Goal: Task Accomplishment & Management: Manage account settings

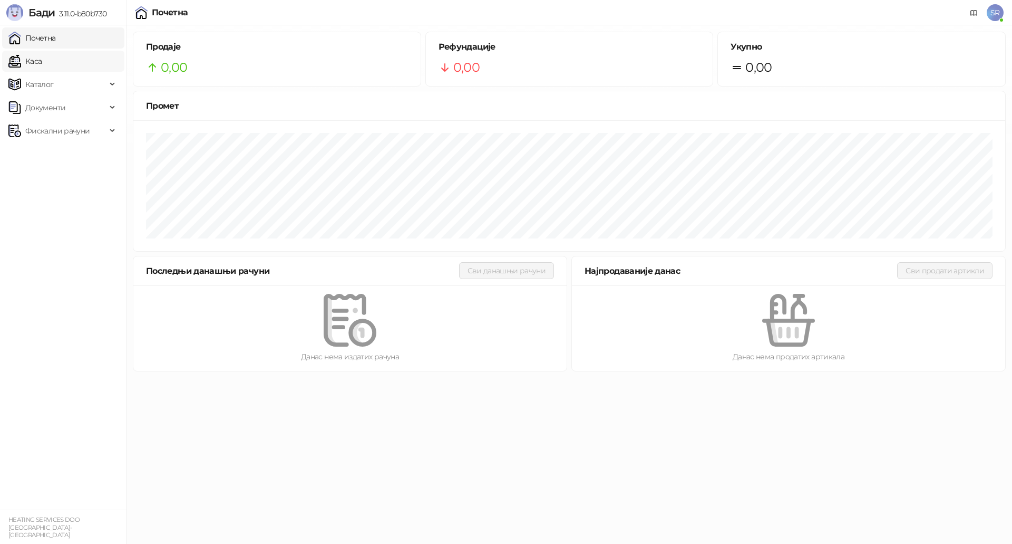
click at [42, 66] on link "Каса" at bounding box center [24, 61] width 33 height 21
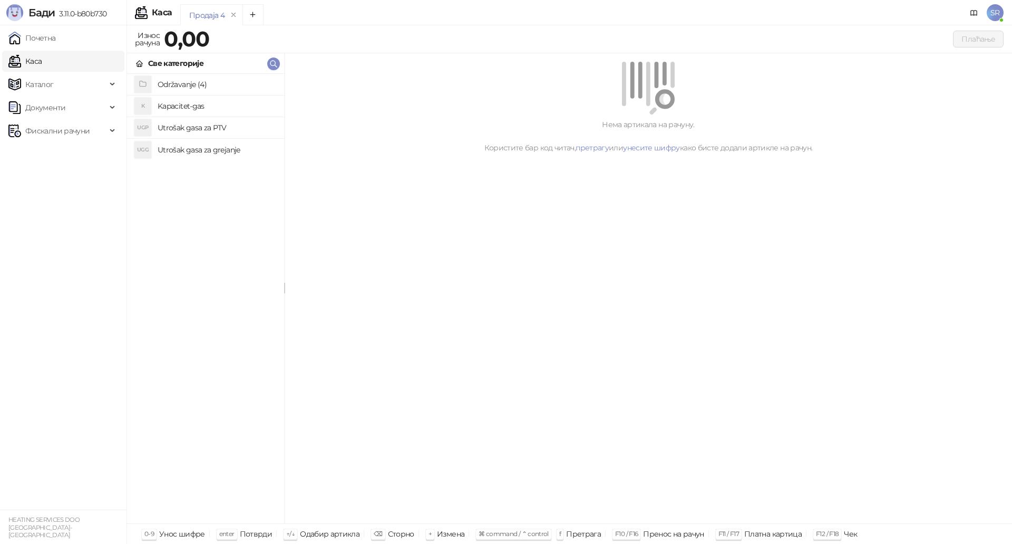
click at [202, 105] on h4 "Kapacitet-gas" at bounding box center [217, 106] width 118 height 17
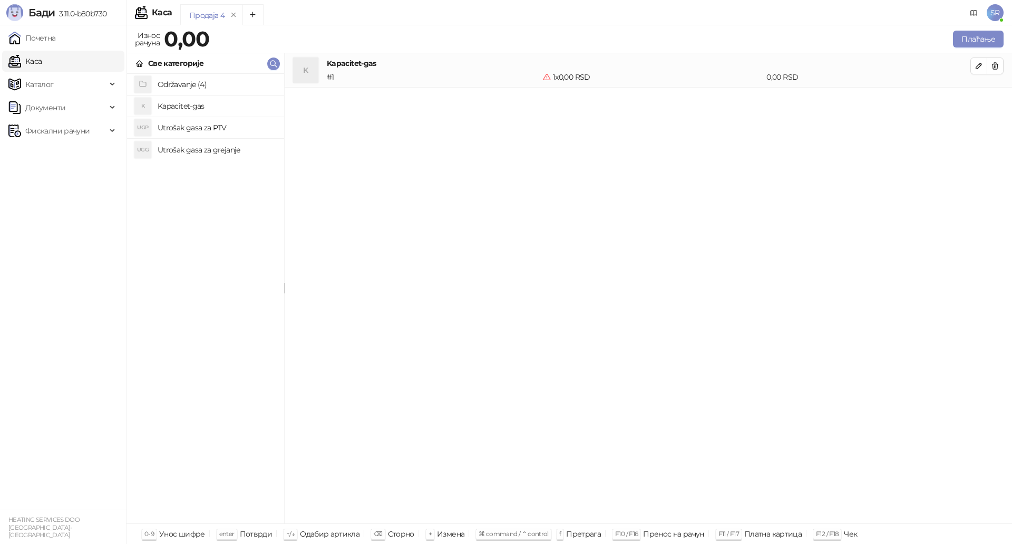
click at [199, 132] on h4 "Utrošak gasa za PTV" at bounding box center [217, 127] width 118 height 17
click at [200, 152] on h4 "Utrošak gasa za grejanje" at bounding box center [217, 149] width 118 height 17
click at [1001, 68] on button "button" at bounding box center [995, 65] width 17 height 17
click at [995, 69] on icon "button" at bounding box center [995, 66] width 8 height 8
click at [995, 67] on icon "button" at bounding box center [996, 66] width 6 height 6
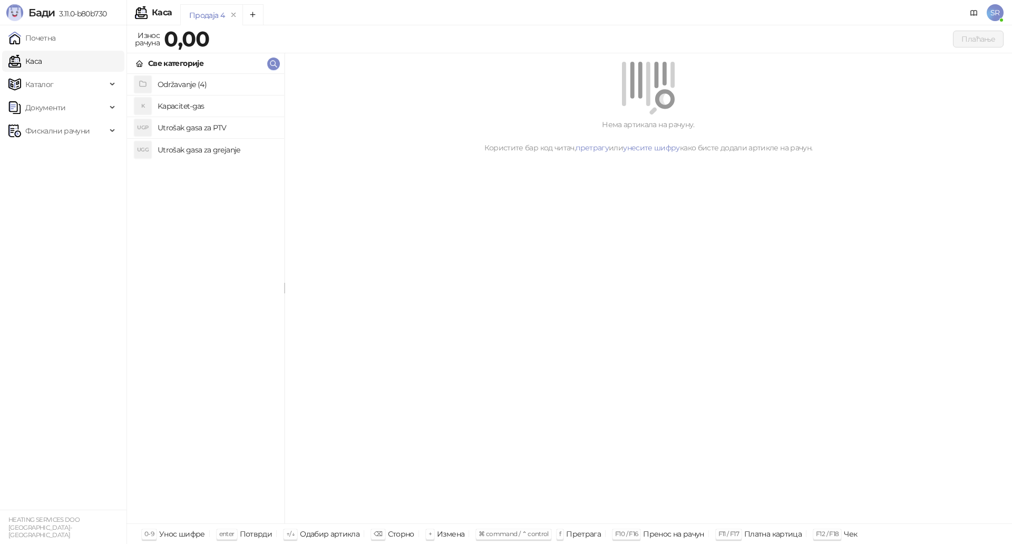
click at [219, 147] on h4 "Utrošak gasa za grejanje" at bounding box center [217, 149] width 118 height 17
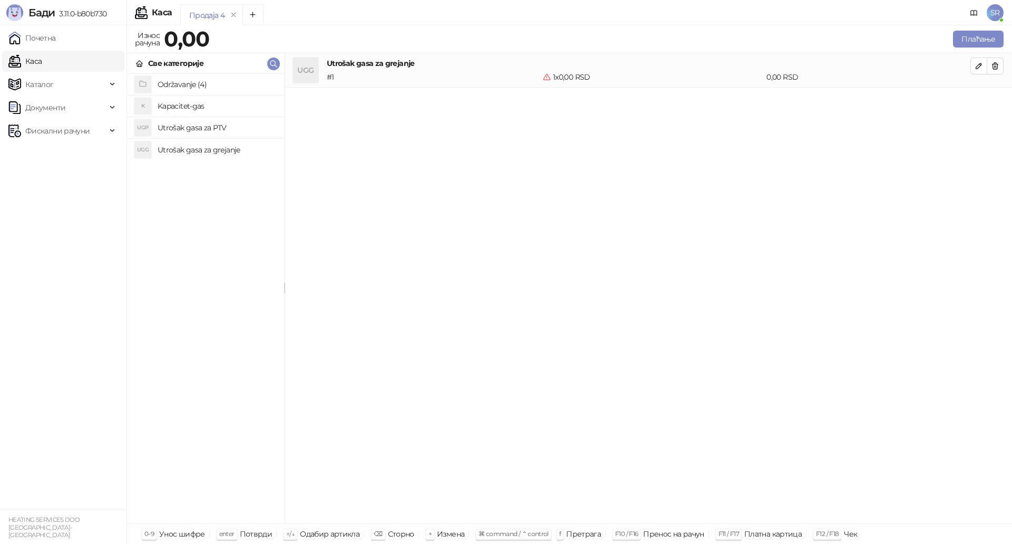
click at [213, 128] on h4 "Utrošak gasa za PTV" at bounding box center [217, 127] width 118 height 17
click at [207, 108] on h4 "Kapacitet-gas" at bounding box center [217, 106] width 118 height 17
click at [982, 68] on icon "button" at bounding box center [979, 66] width 8 height 8
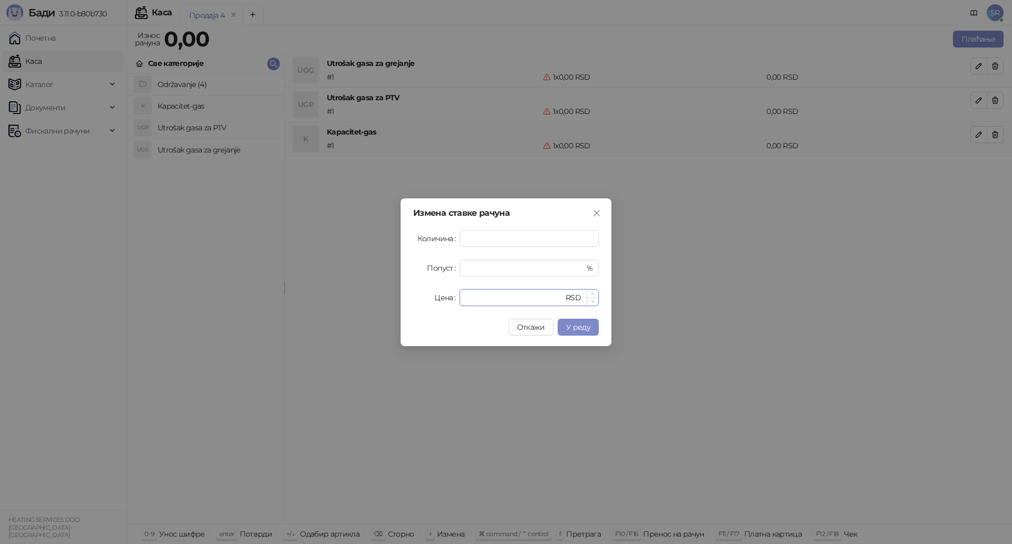
click at [482, 297] on input "*" at bounding box center [515, 297] width 98 height 16
paste input "*******"
click at [570, 325] on span "У реду" at bounding box center [578, 326] width 24 height 9
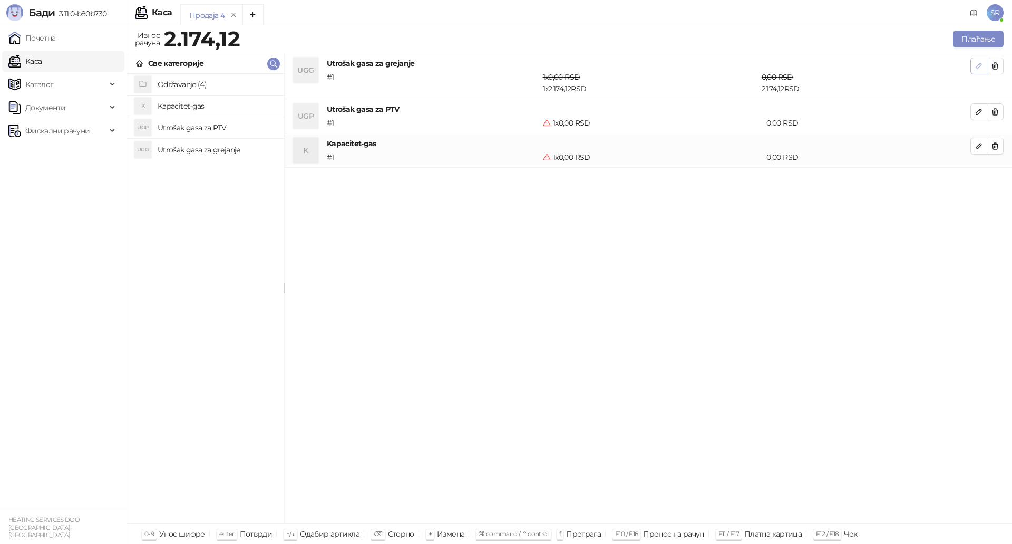
click at [973, 67] on button "button" at bounding box center [979, 65] width 17 height 17
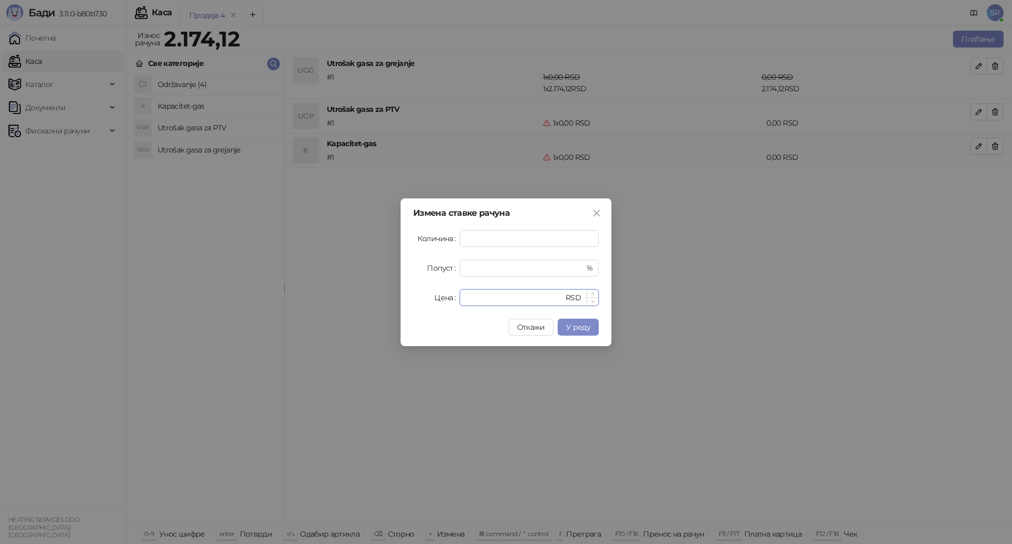
click at [496, 298] on input "*******" at bounding box center [515, 297] width 98 height 16
drag, startPoint x: 542, startPoint y: 298, endPoint x: 429, endPoint y: 298, distance: 113.4
click at [429, 298] on div "Цена ******* RSD" at bounding box center [506, 297] width 186 height 17
paste input "number"
click at [577, 327] on span "У реду" at bounding box center [578, 326] width 24 height 9
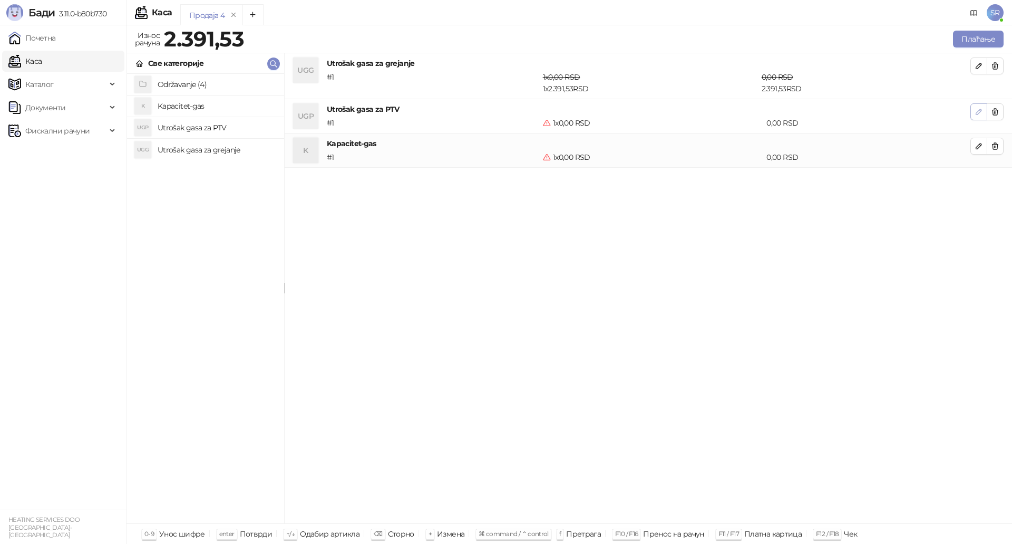
click at [984, 112] on button "button" at bounding box center [979, 111] width 17 height 17
type input "*"
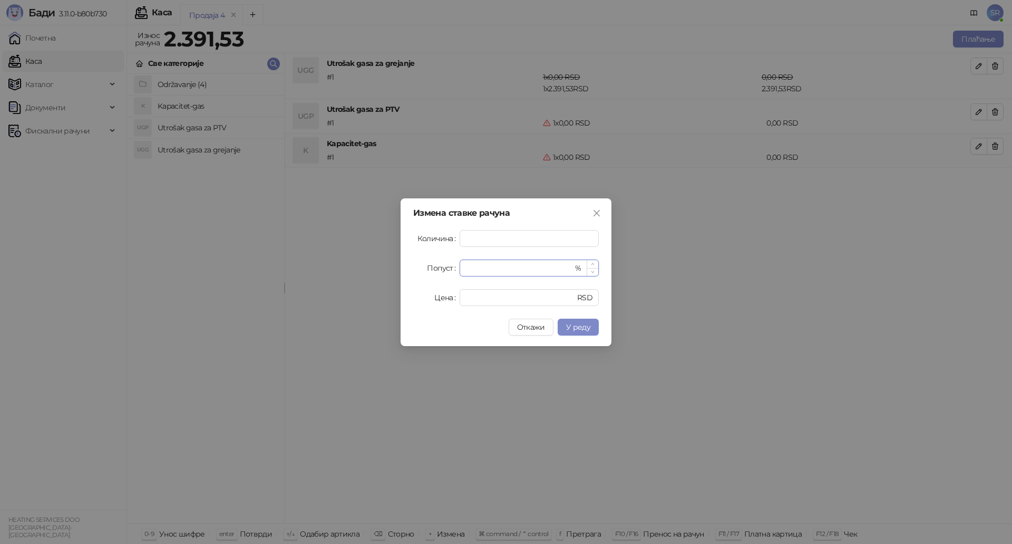
click at [481, 267] on input "*" at bounding box center [519, 268] width 107 height 16
click at [481, 296] on input "*" at bounding box center [515, 297] width 98 height 16
paste input "*****"
click at [576, 328] on span "У реду" at bounding box center [578, 326] width 24 height 9
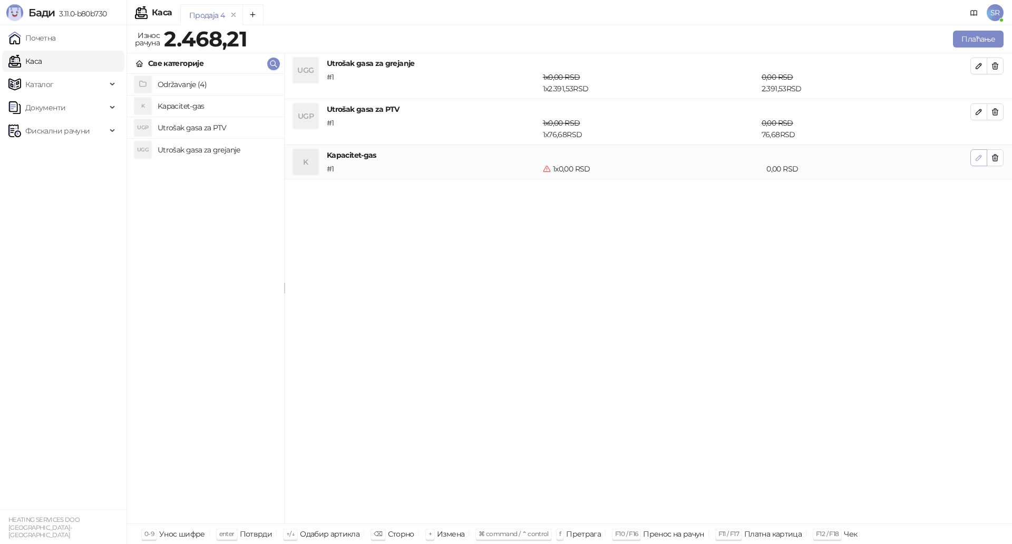
click at [979, 159] on icon "button" at bounding box center [979, 157] width 5 height 5
type input "*"
